Goal: Complete application form: Complete application form

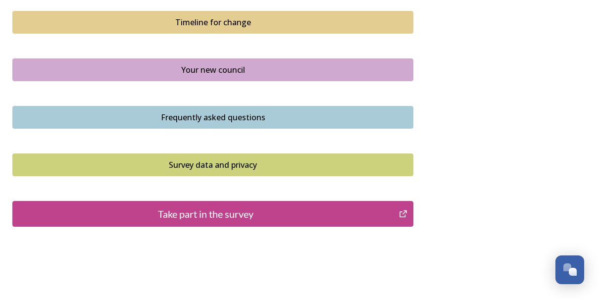
scroll to position [714, 0]
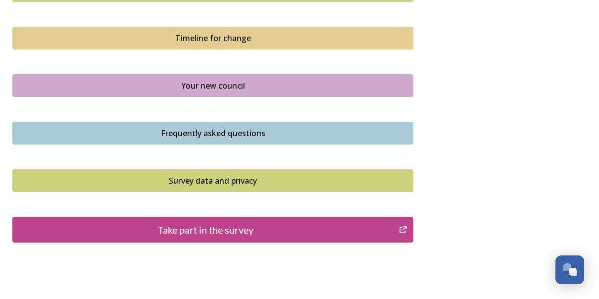
click at [200, 232] on div "Take part in the survey" at bounding box center [206, 229] width 376 height 15
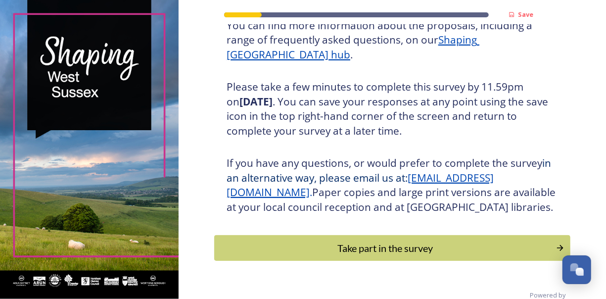
scroll to position [176, 0]
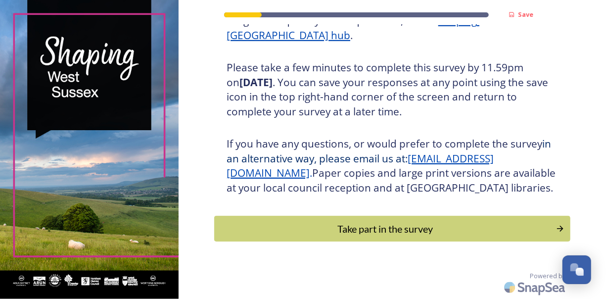
click at [352, 233] on div "Take part in the survey" at bounding box center [385, 228] width 331 height 15
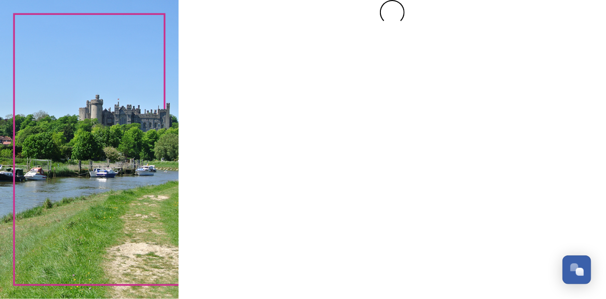
scroll to position [0, 0]
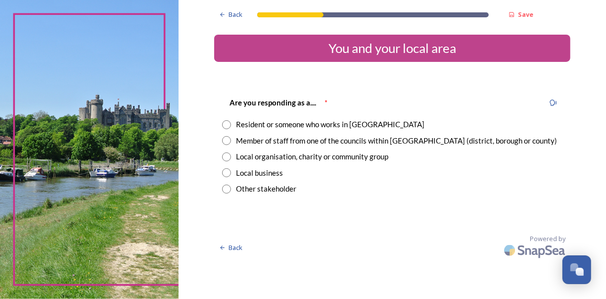
click at [228, 139] on input "radio" at bounding box center [226, 140] width 9 height 9
radio input "true"
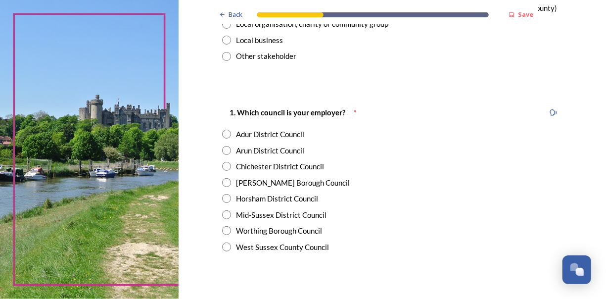
scroll to position [148, 0]
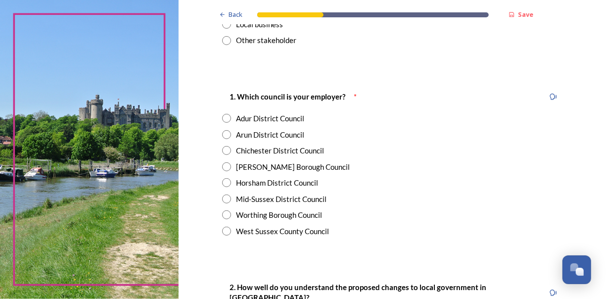
click at [222, 232] on input "radio" at bounding box center [226, 231] width 9 height 9
radio input "true"
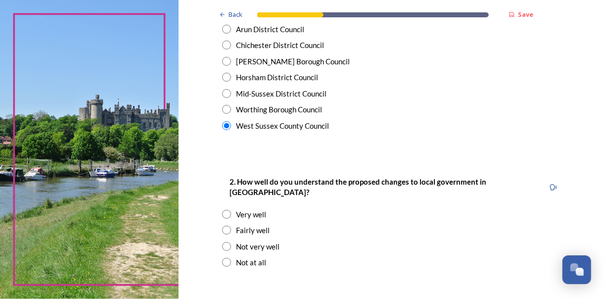
scroll to position [297, 0]
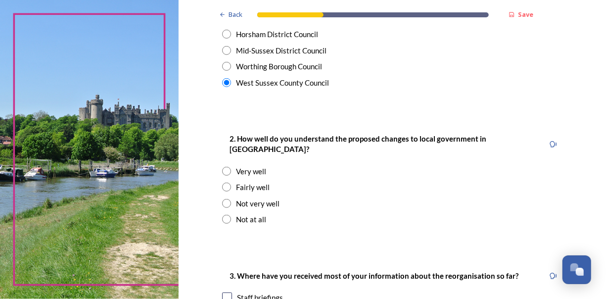
click at [225, 199] on input "radio" at bounding box center [226, 203] width 9 height 9
radio input "true"
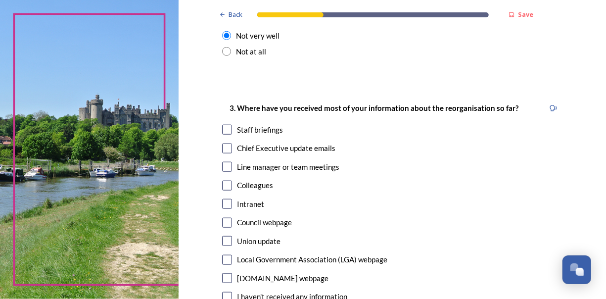
scroll to position [495, 0]
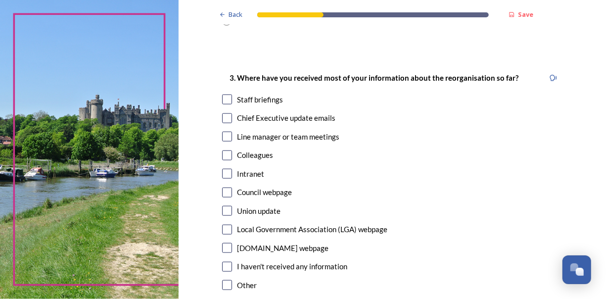
click at [222, 169] on input "checkbox" at bounding box center [227, 174] width 10 height 10
checkbox input "true"
click at [224, 113] on input "checkbox" at bounding box center [227, 118] width 10 height 10
checkbox input "true"
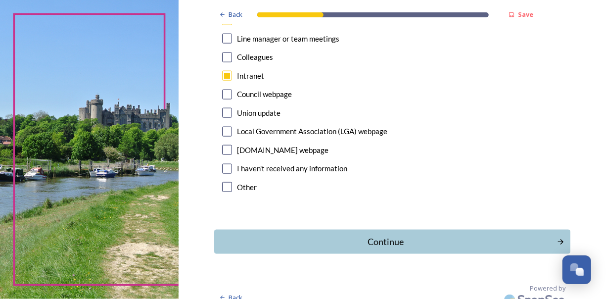
scroll to position [594, 0]
click at [312, 234] on div "Continue" at bounding box center [385, 240] width 335 height 13
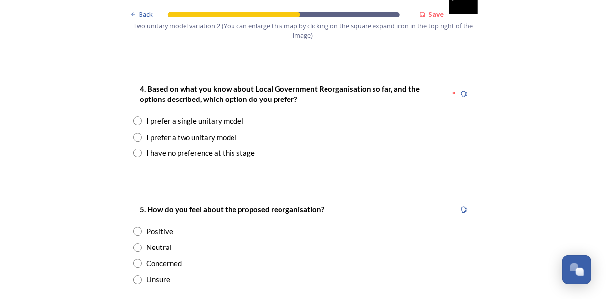
scroll to position [1287, 0]
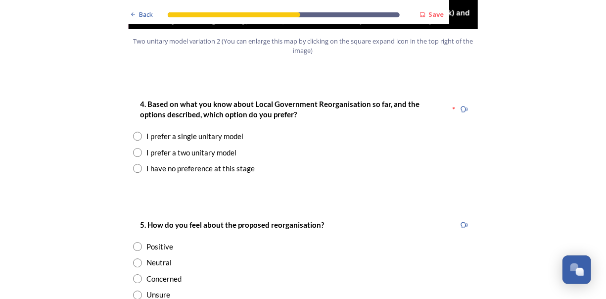
click at [135, 148] on input "radio" at bounding box center [137, 152] width 9 height 9
radio input "true"
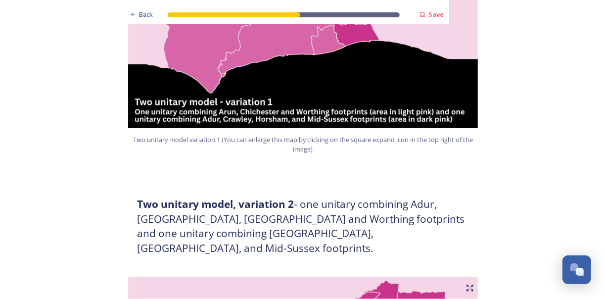
scroll to position [891, 0]
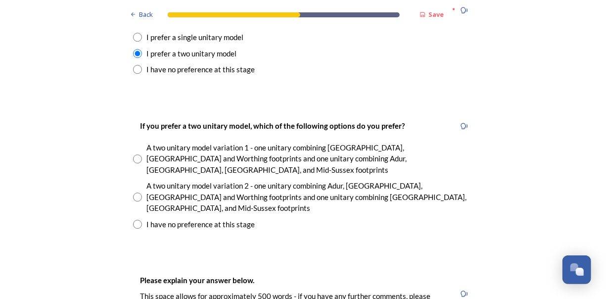
click at [135, 193] on input "radio" at bounding box center [137, 197] width 9 height 9
radio input "true"
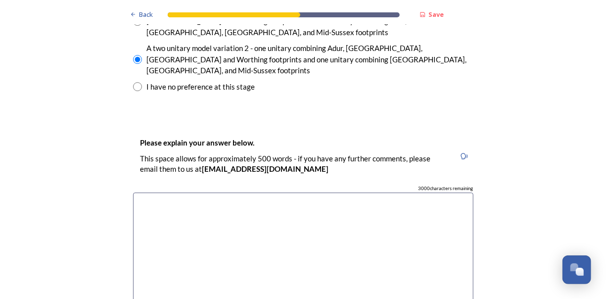
scroll to position [1534, 0]
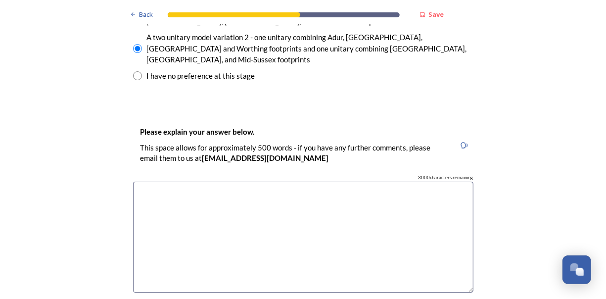
click at [179, 182] on textarea at bounding box center [303, 237] width 340 height 111
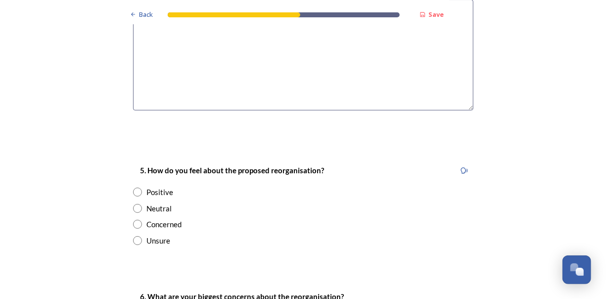
scroll to position [1732, 0]
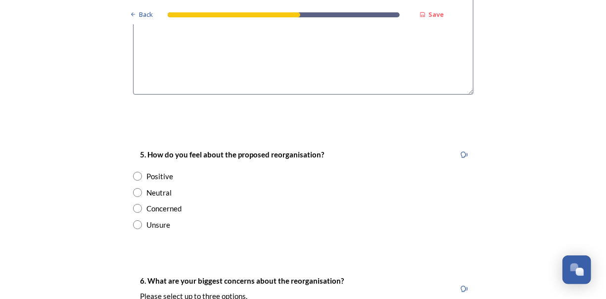
type textarea "I feel one mass area would be too hard to manage."
click at [137, 204] on input "radio" at bounding box center [137, 208] width 9 height 9
radio input "true"
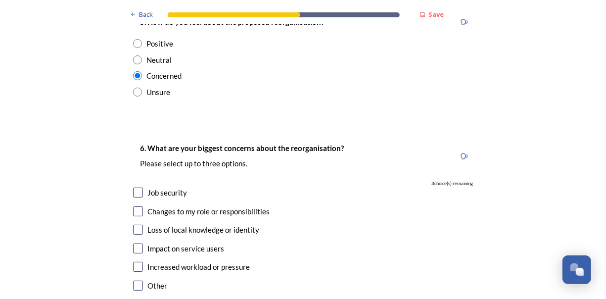
scroll to position [1881, 0]
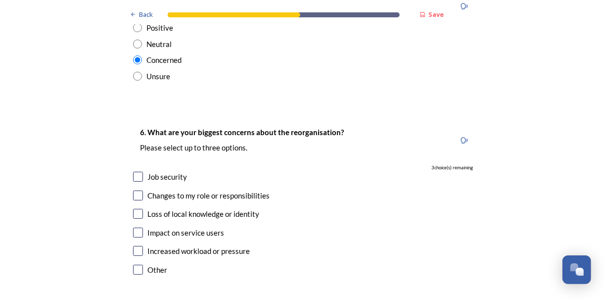
click at [135, 191] on input "checkbox" at bounding box center [138, 196] width 10 height 10
checkbox input "true"
click at [136, 209] on input "checkbox" at bounding box center [138, 214] width 10 height 10
checkbox input "true"
click at [138, 228] on input "checkbox" at bounding box center [138, 233] width 10 height 10
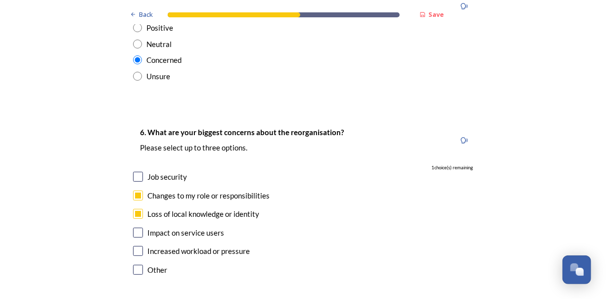
checkbox input "true"
click at [136, 246] on input "checkbox" at bounding box center [138, 251] width 10 height 10
click at [133, 246] on input "checkbox" at bounding box center [138, 251] width 10 height 10
click at [137, 246] on input "checkbox" at bounding box center [138, 251] width 10 height 10
checkbox input "false"
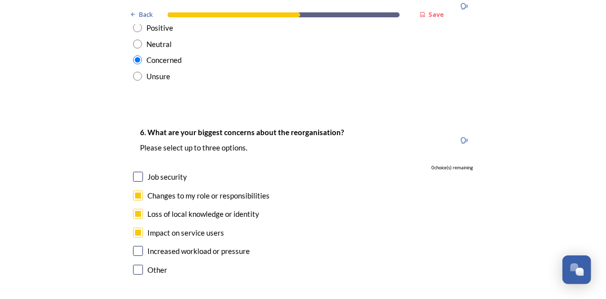
click at [133, 172] on input "checkbox" at bounding box center [138, 177] width 10 height 10
checkbox input "false"
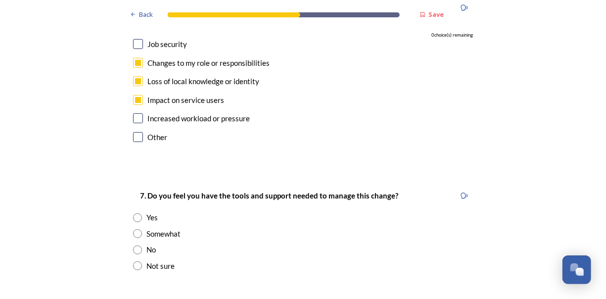
scroll to position [2029, 0]
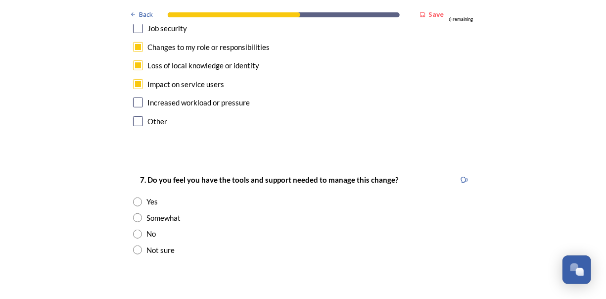
click at [136, 245] on input "radio" at bounding box center [137, 249] width 9 height 9
radio input "true"
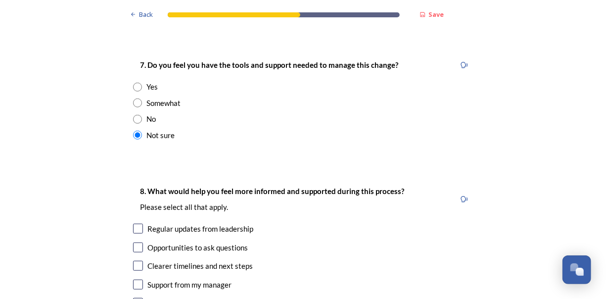
scroll to position [2178, 0]
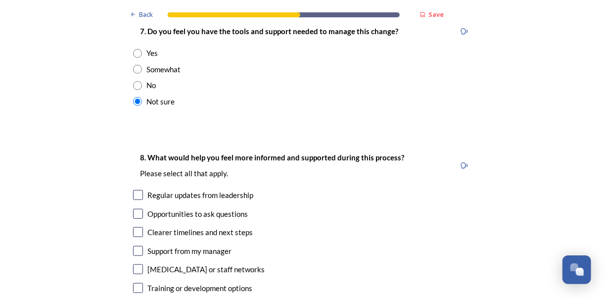
click at [137, 190] on input "checkbox" at bounding box center [138, 195] width 10 height 10
checkbox input "true"
click at [136, 227] on input "checkbox" at bounding box center [138, 232] width 10 height 10
checkbox input "true"
click at [137, 283] on input "checkbox" at bounding box center [138, 288] width 10 height 10
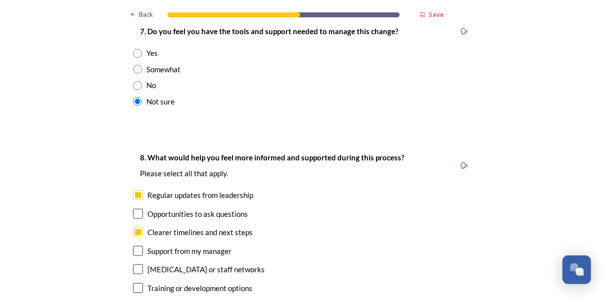
checkbox input "true"
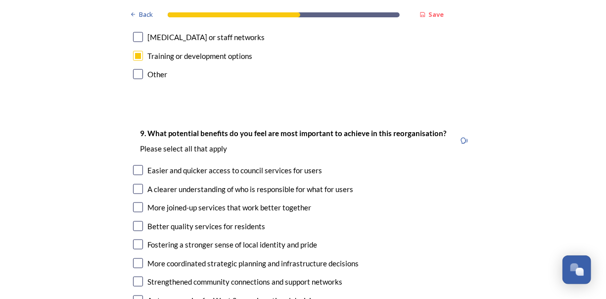
scroll to position [2425, 0]
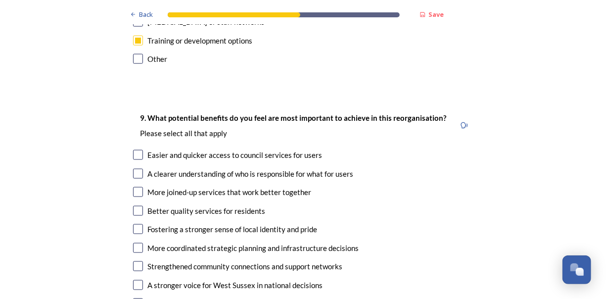
click at [133, 187] on input "checkbox" at bounding box center [138, 192] width 10 height 10
checkbox input "true"
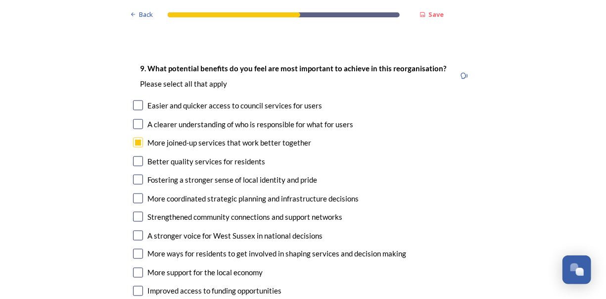
click at [136, 231] on input "checkbox" at bounding box center [138, 236] width 10 height 10
checkbox input "true"
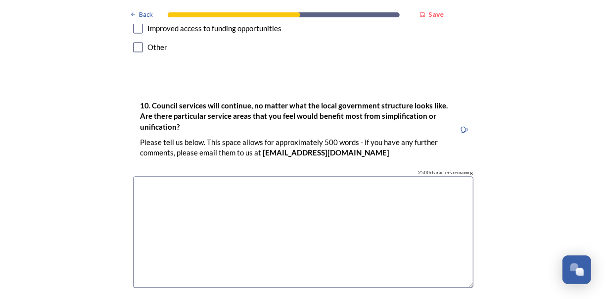
scroll to position [2722, 0]
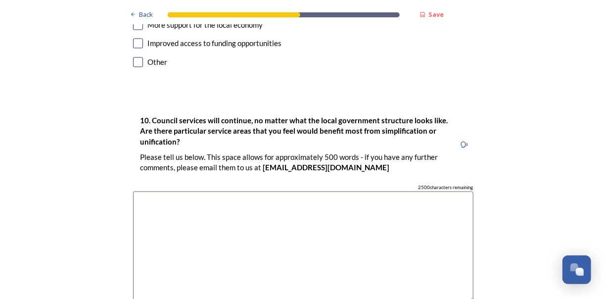
click at [201, 192] on textarea at bounding box center [303, 247] width 340 height 111
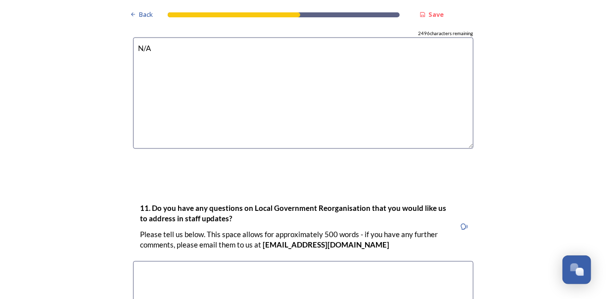
scroll to position [3023, 0]
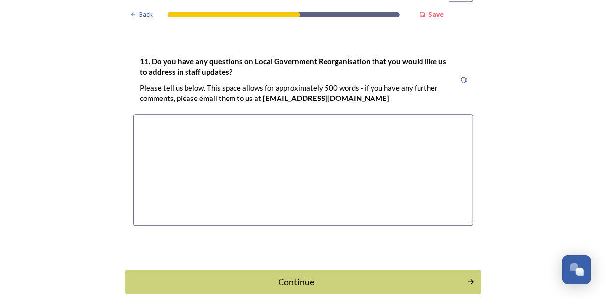
type textarea "N/A"
click at [327, 275] on div "Continue" at bounding box center [296, 281] width 335 height 13
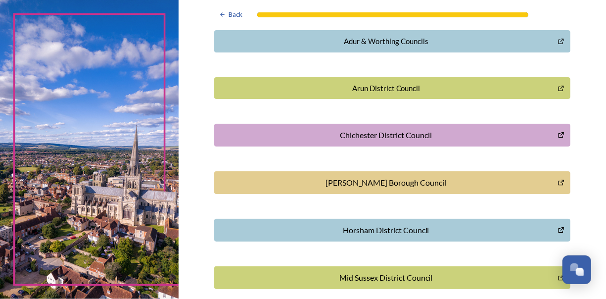
scroll to position [247, 0]
